Goal: Task Accomplishment & Management: Manage account settings

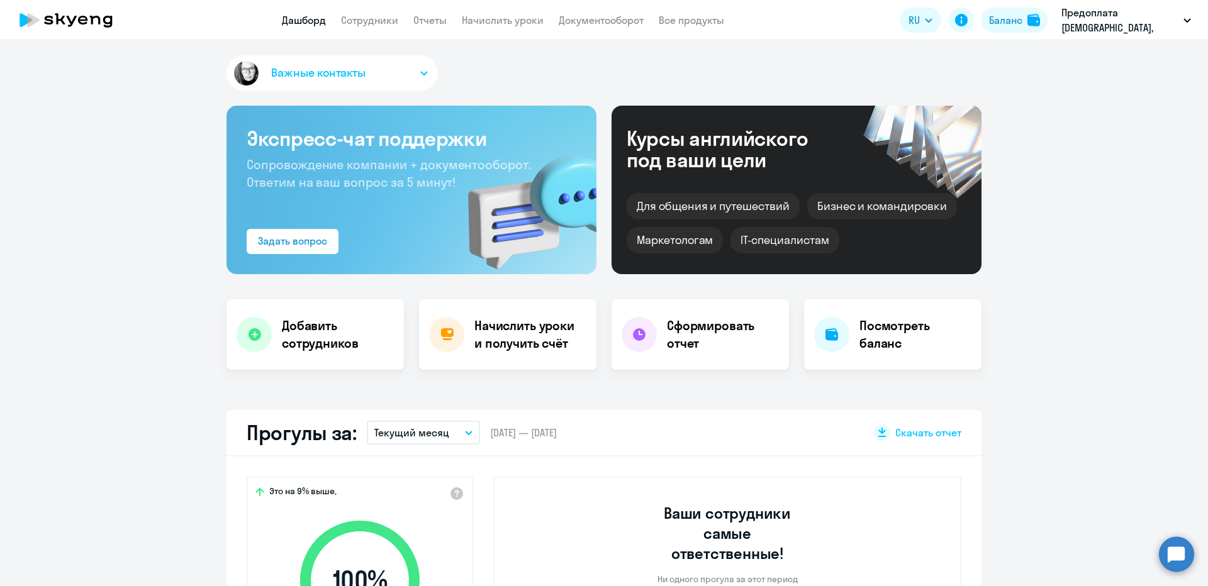
select select "30"
click at [370, 21] on link "Сотрудники" at bounding box center [369, 20] width 57 height 13
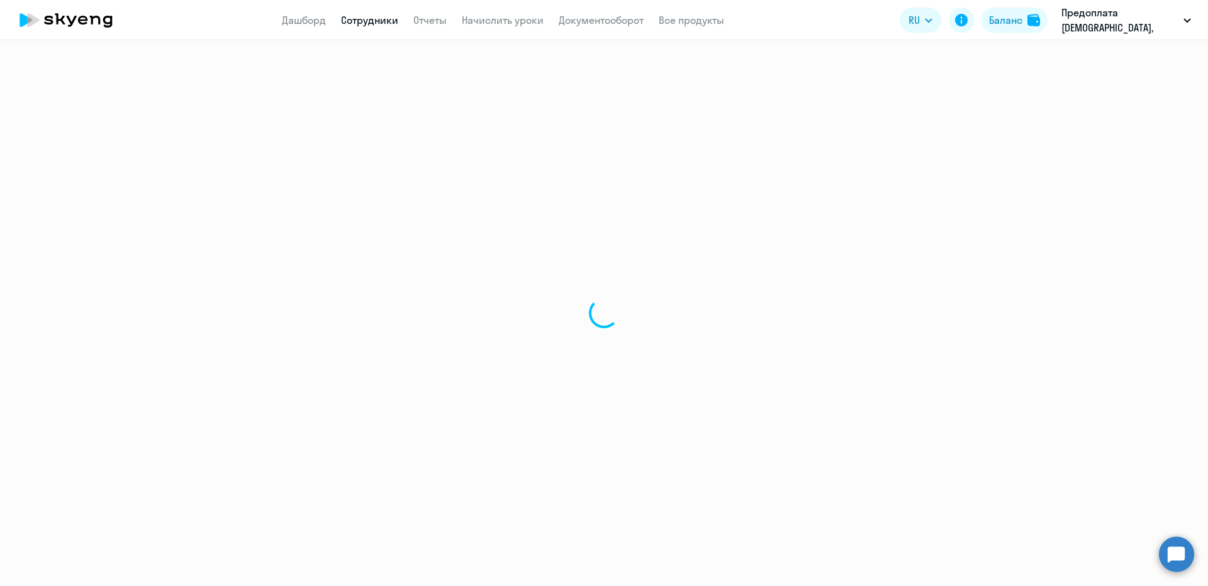
select select "30"
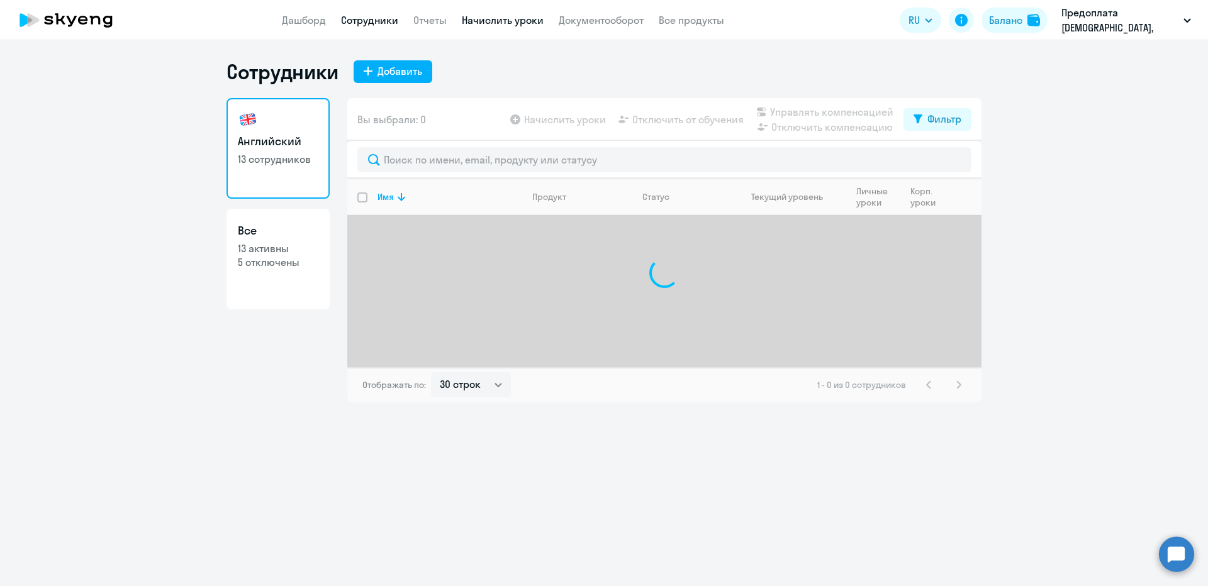
click at [494, 23] on link "Начислить уроки" at bounding box center [503, 20] width 82 height 13
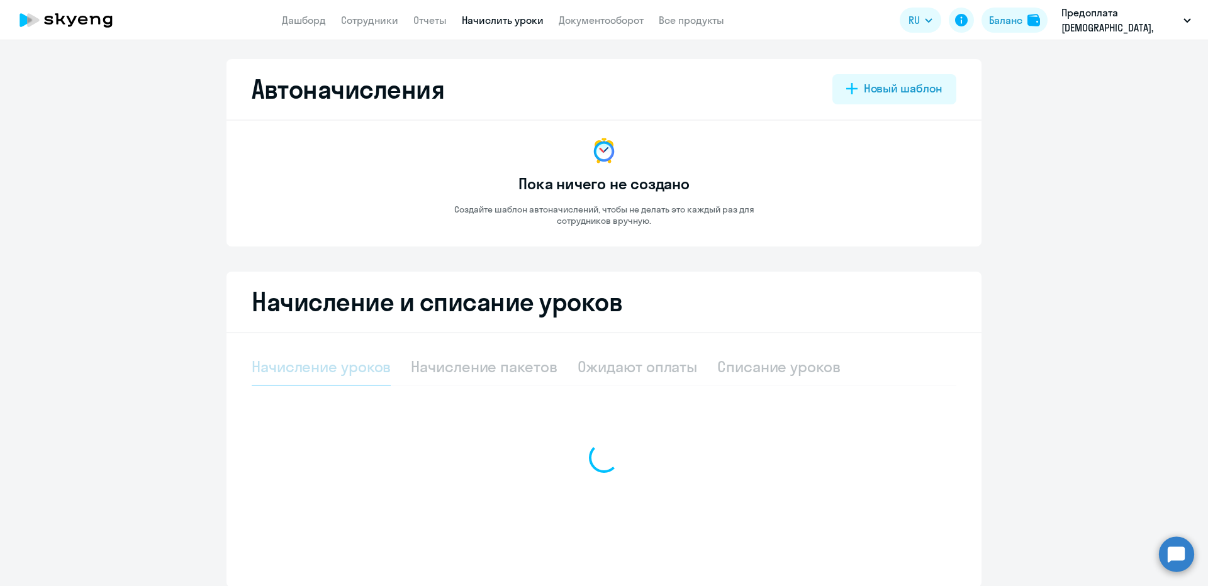
select select "10"
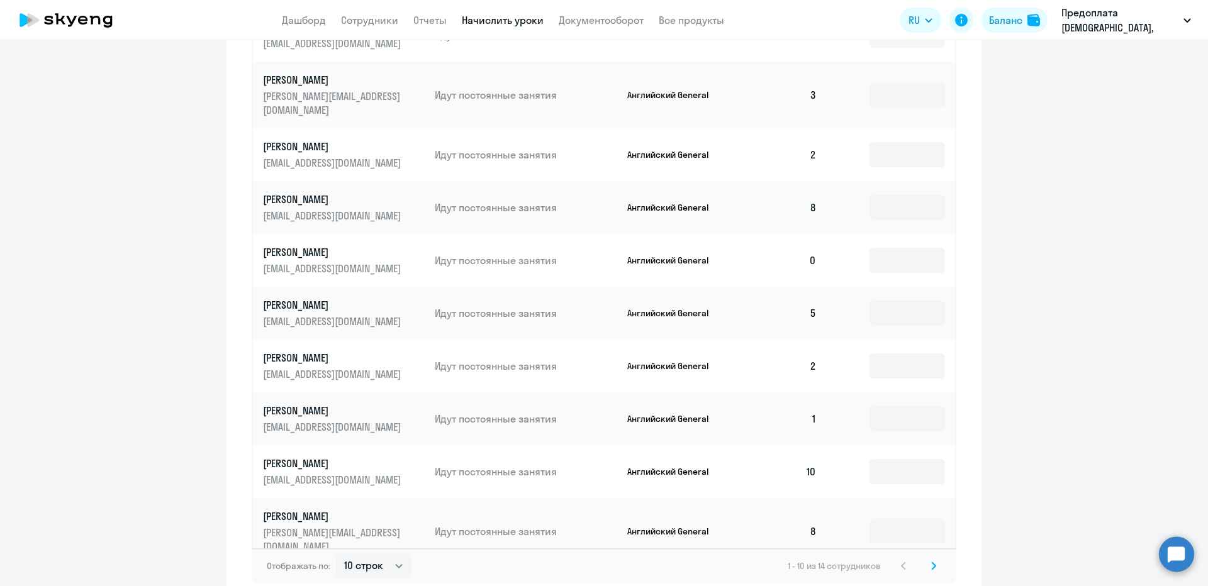
scroll to position [585, 0]
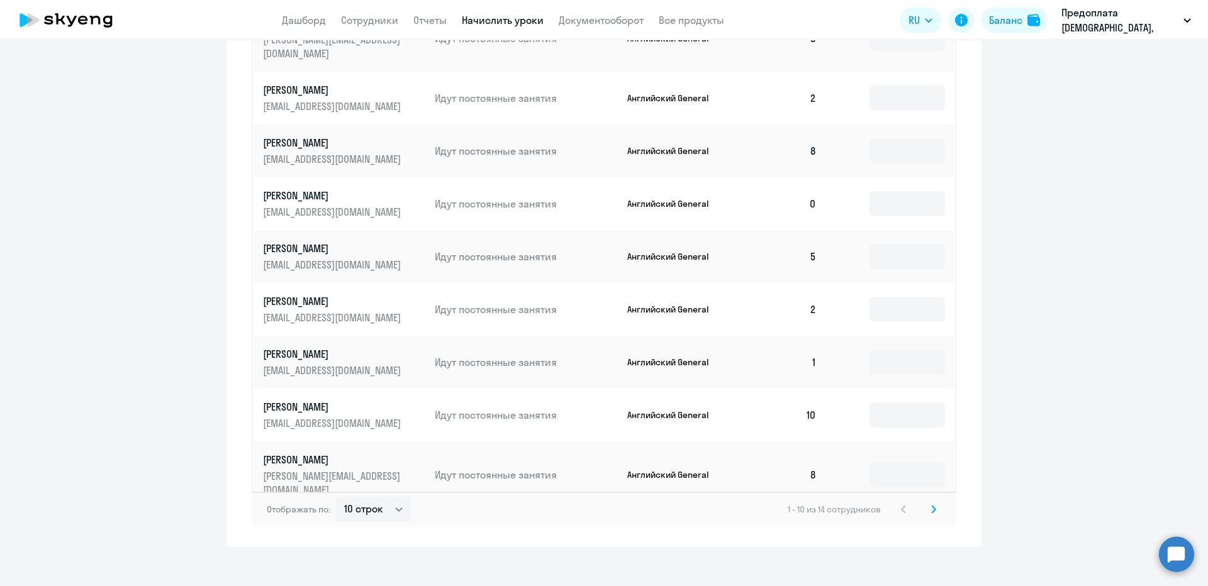
click at [931, 506] on icon at bounding box center [933, 509] width 4 height 7
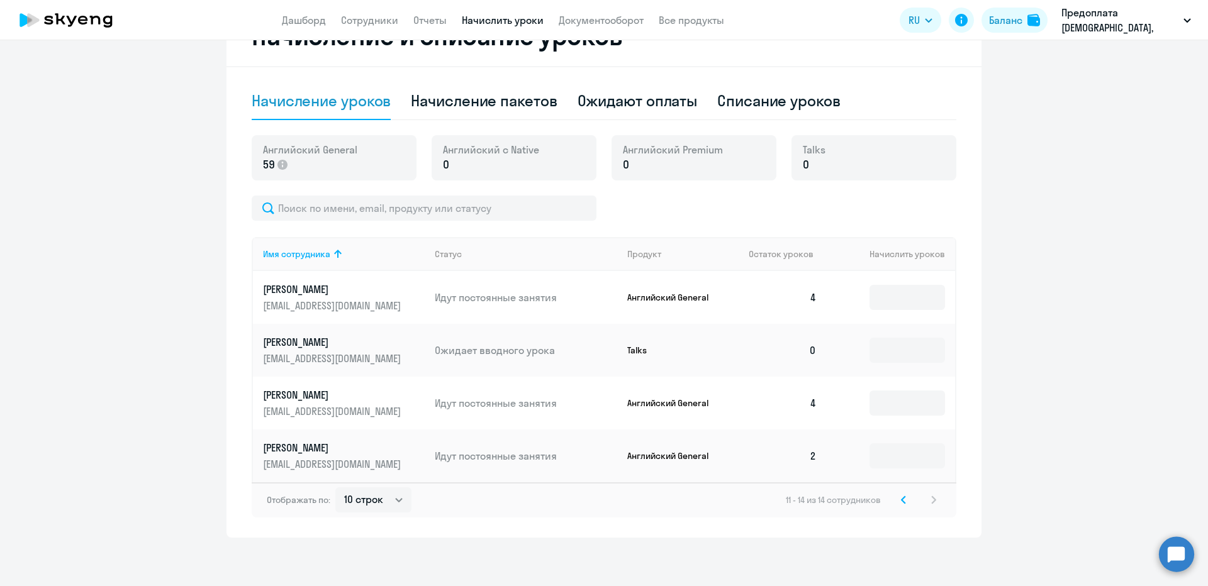
scroll to position [268, 0]
click at [902, 499] on svg-icon at bounding box center [903, 498] width 15 height 15
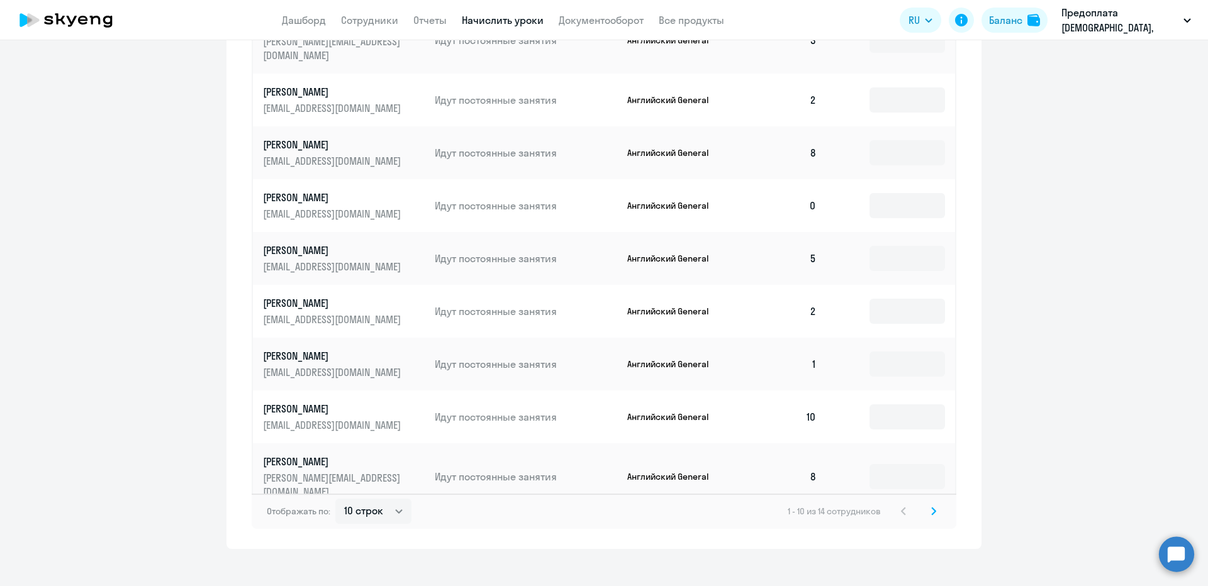
scroll to position [585, 0]
click at [931, 505] on icon at bounding box center [933, 509] width 5 height 9
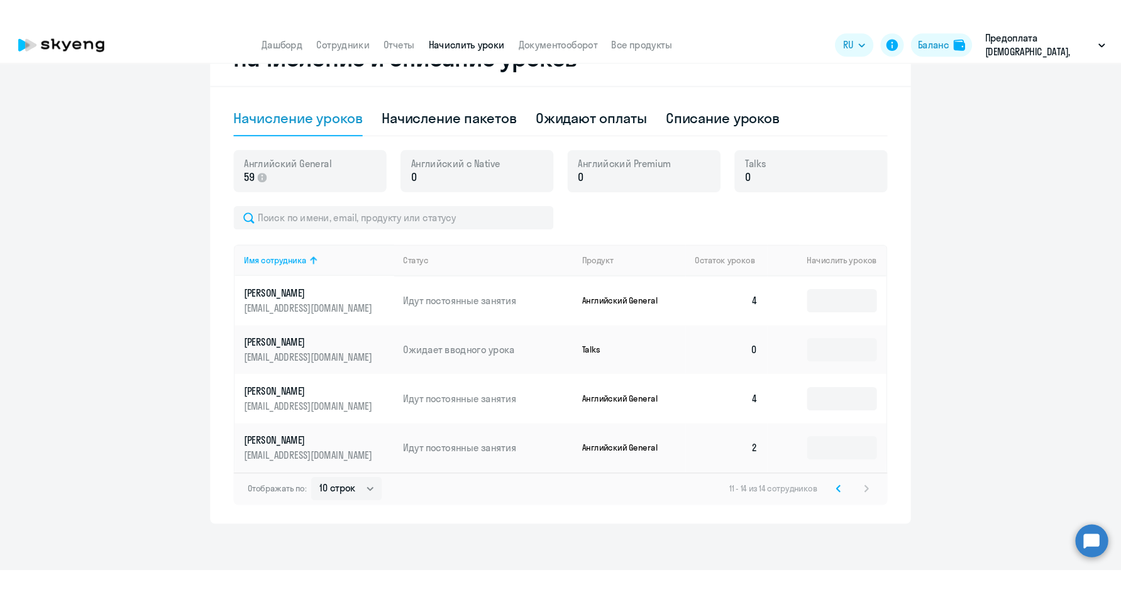
scroll to position [257, 0]
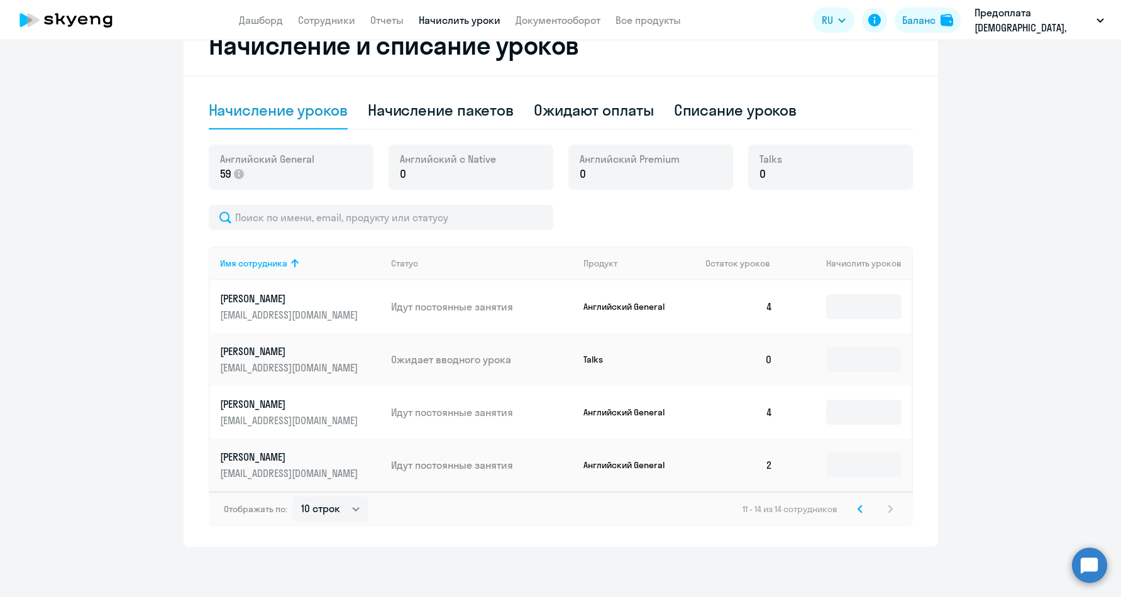
click at [858, 505] on icon at bounding box center [860, 509] width 5 height 9
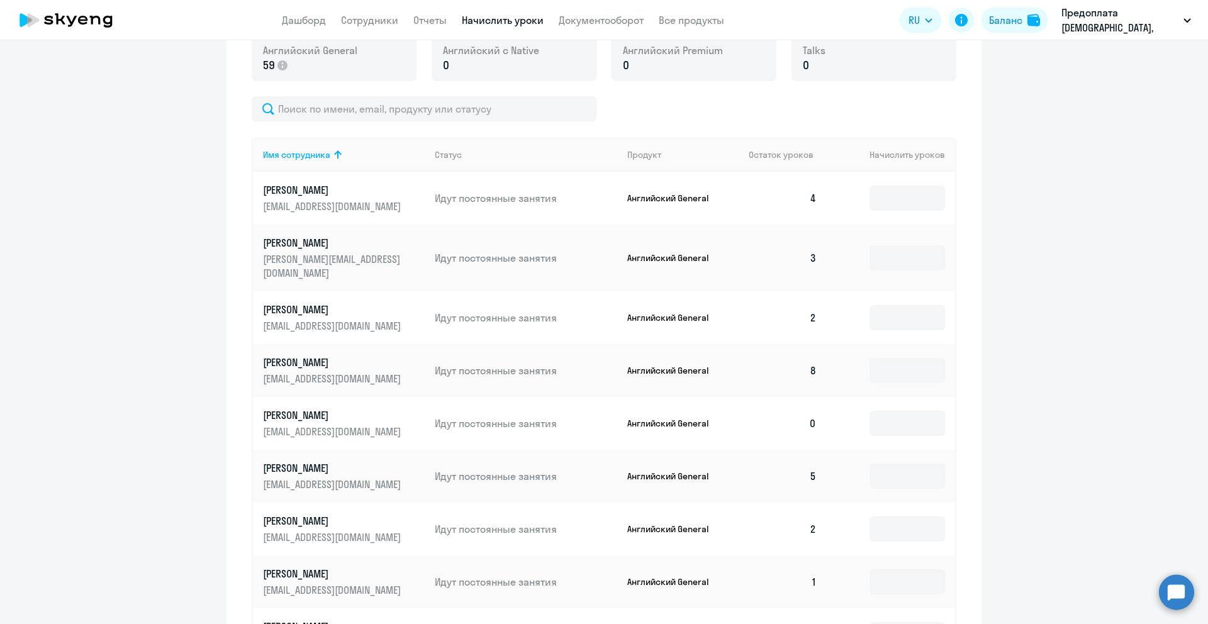
scroll to position [396, 0]
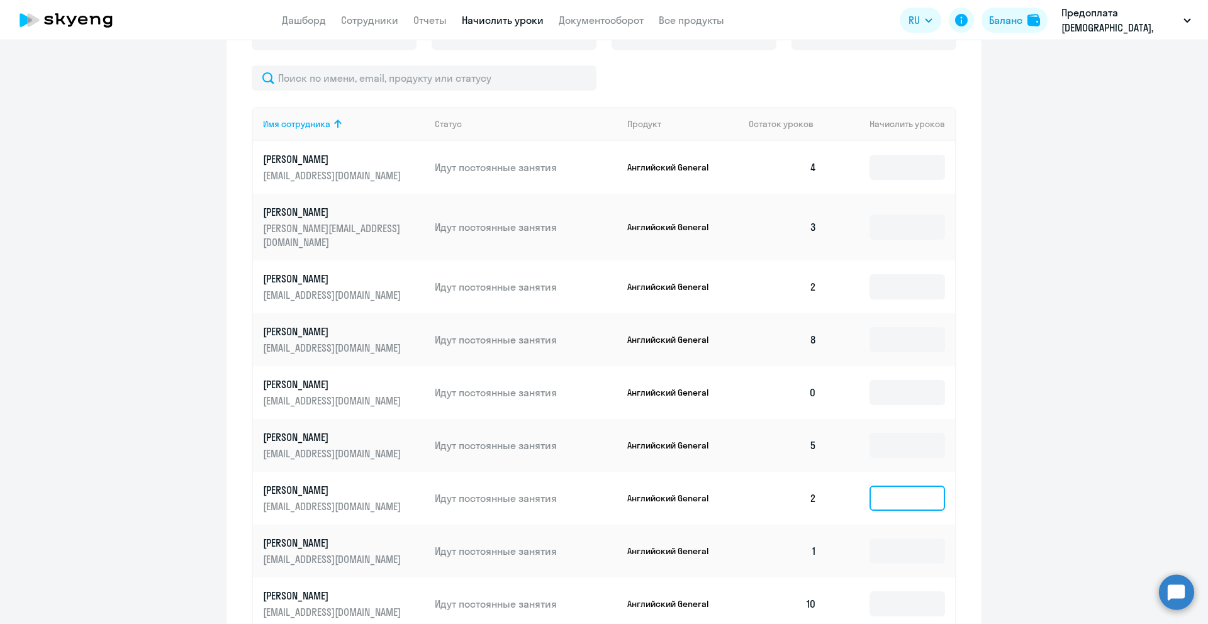
click at [882, 489] on input at bounding box center [906, 498] width 75 height 25
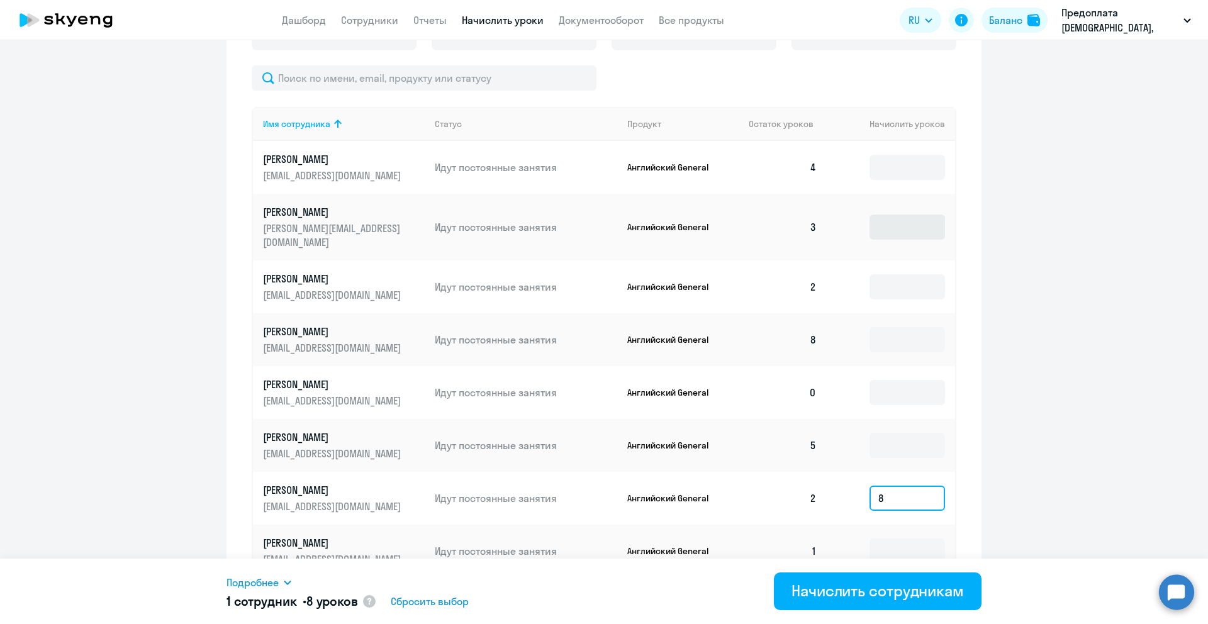
type input "8"
click at [877, 216] on input at bounding box center [906, 226] width 75 height 25
type input "7"
click at [904, 223] on input "7" at bounding box center [906, 226] width 75 height 25
click at [892, 486] on input "8" at bounding box center [906, 498] width 75 height 25
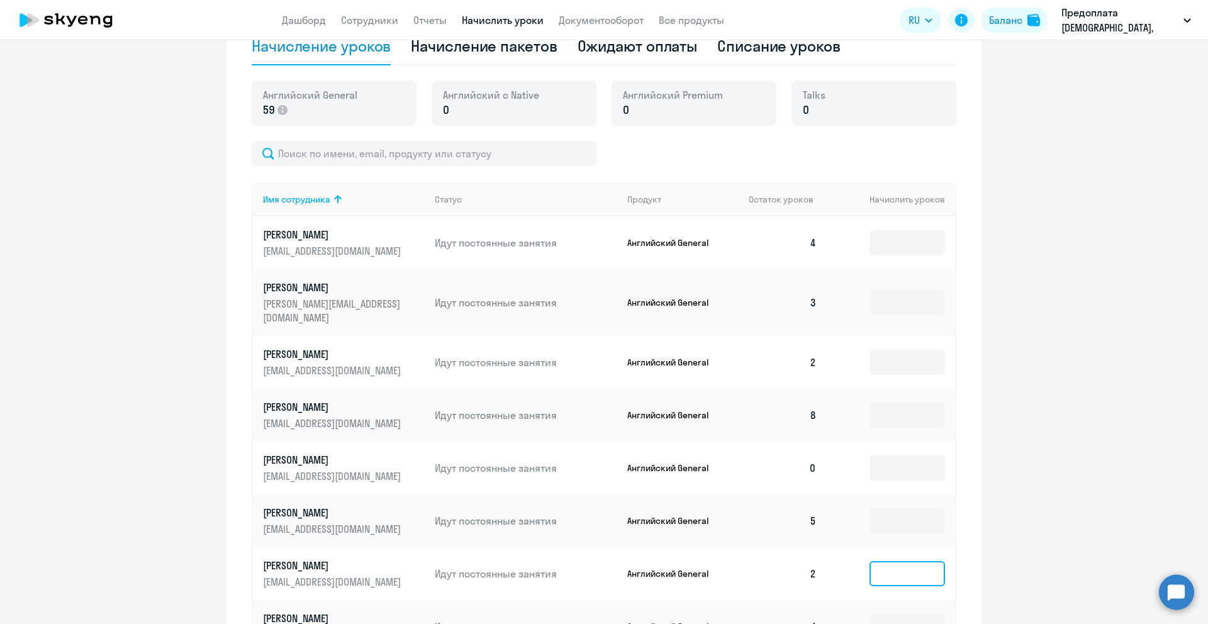
scroll to position [472, 0]
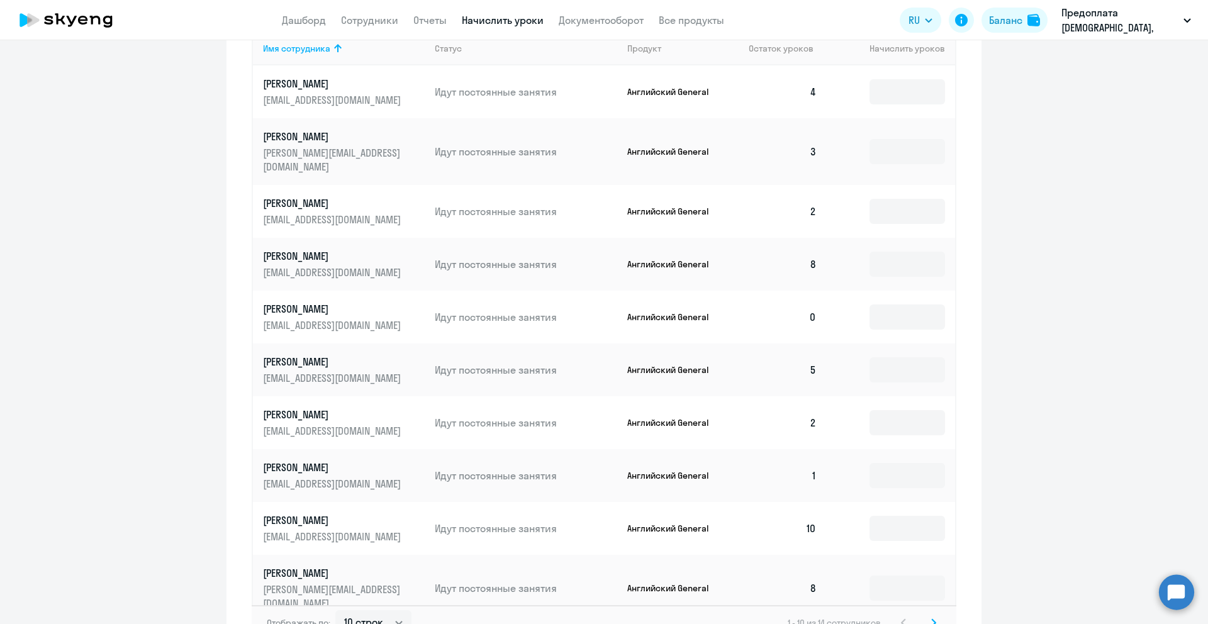
click at [1093, 489] on ng-component "Автоначисления Новый шаблон Пока ничего не создано Создайте шаблон автоначислен…" at bounding box center [604, 123] width 1208 height 1073
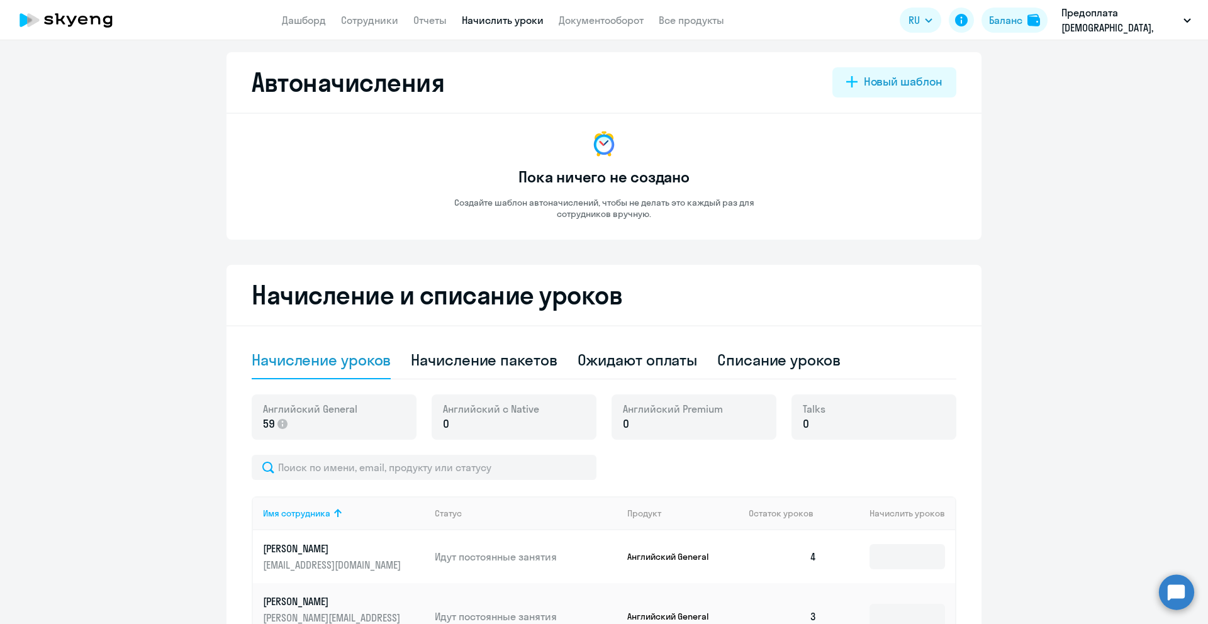
scroll to position [0, 0]
